Goal: Transaction & Acquisition: Purchase product/service

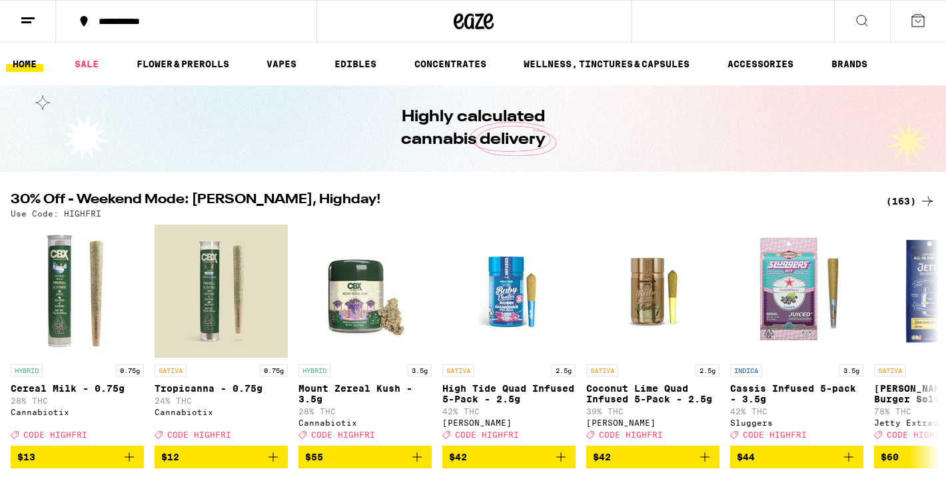
click at [898, 201] on div "(163)" at bounding box center [910, 201] width 49 height 16
